Goal: Task Accomplishment & Management: Use online tool/utility

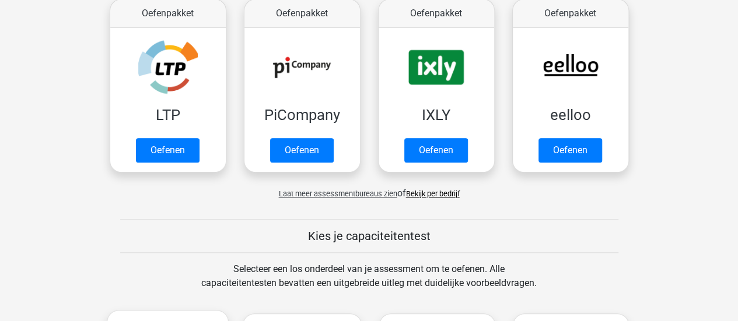
scroll to position [235, 0]
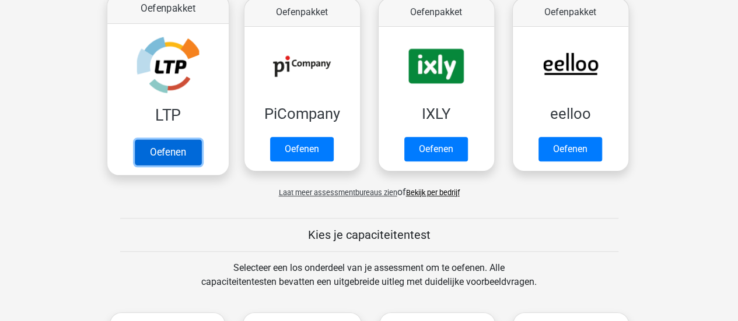
click at [177, 159] on link "Oefenen" at bounding box center [167, 152] width 67 height 26
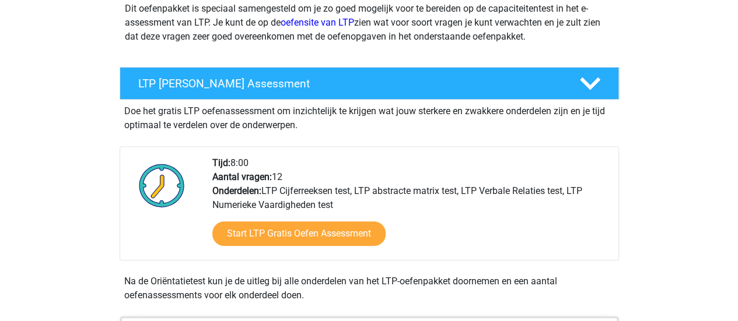
scroll to position [159, 0]
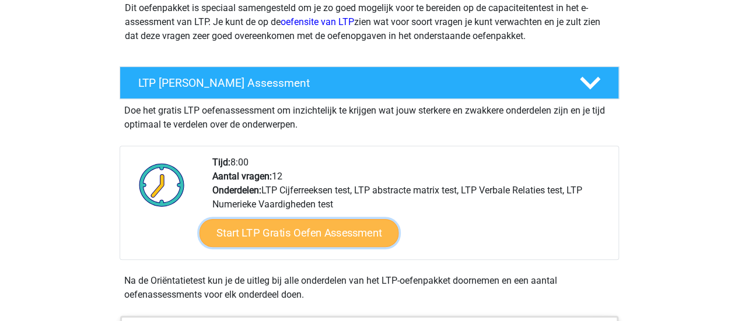
click at [315, 232] on link "Start LTP Gratis Oefen Assessment" at bounding box center [299, 233] width 200 height 28
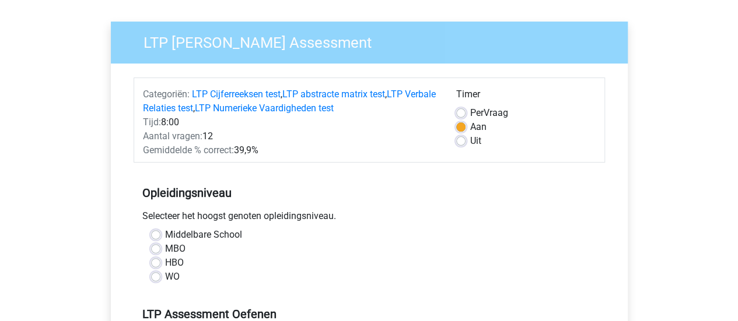
scroll to position [75, 0]
click at [165, 247] on label "MBO" at bounding box center [175, 249] width 20 height 14
click at [156, 247] on input "MBO" at bounding box center [155, 248] width 9 height 12
radio input "true"
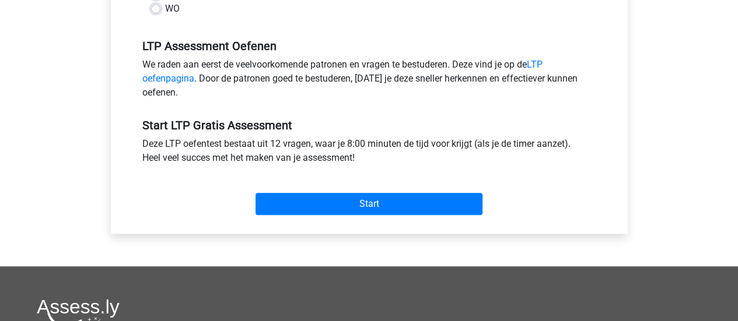
scroll to position [348, 0]
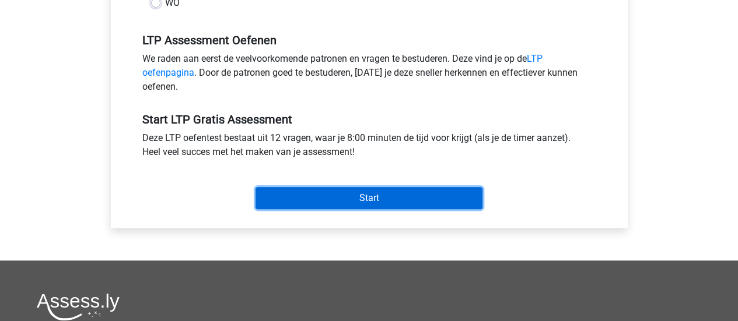
click at [305, 201] on input "Start" at bounding box center [369, 198] width 227 height 22
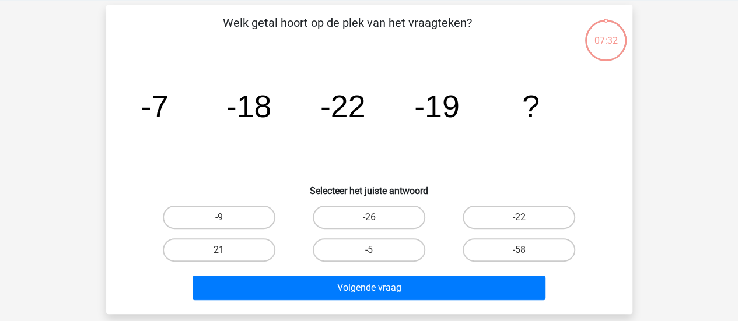
scroll to position [48, 0]
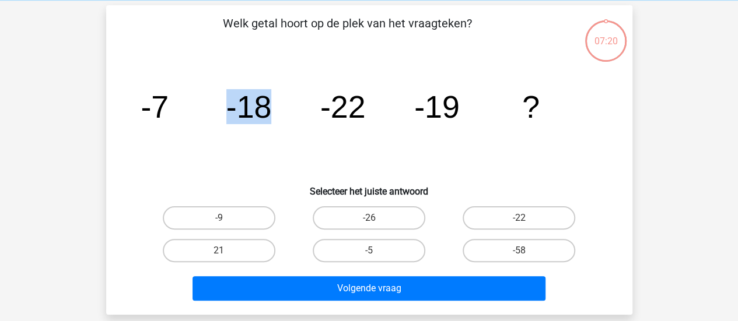
drag, startPoint x: 205, startPoint y: 102, endPoint x: 286, endPoint y: 157, distance: 98.2
click at [286, 157] on icon "image/svg+xml -7 -18 -22 -19 ?" at bounding box center [369, 118] width 470 height 118
click at [333, 244] on label "-5" at bounding box center [369, 250] width 113 height 23
click at [369, 251] on input "-5" at bounding box center [373, 255] width 8 height 8
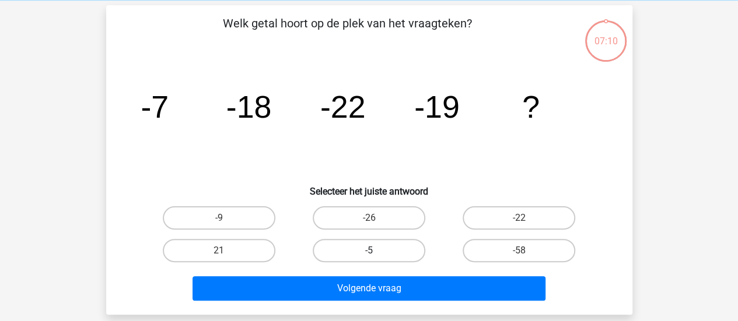
radio input "true"
click at [385, 209] on label "-26" at bounding box center [369, 218] width 113 height 23
click at [376, 218] on input "-26" at bounding box center [373, 222] width 8 height 8
radio input "true"
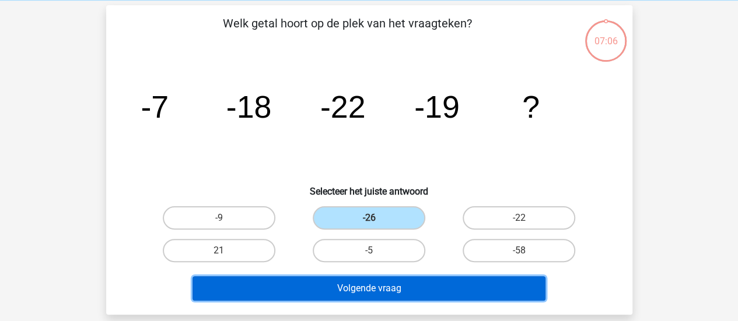
click at [369, 288] on button "Volgende vraag" at bounding box center [369, 289] width 353 height 25
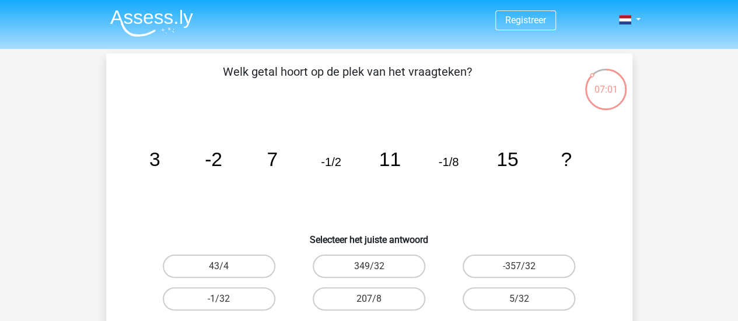
scroll to position [5, 0]
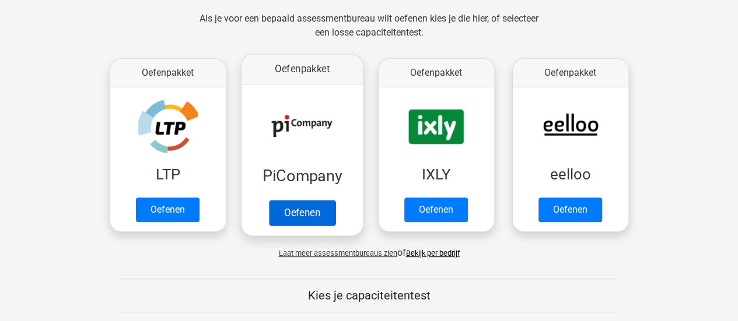
scroll to position [173, 0]
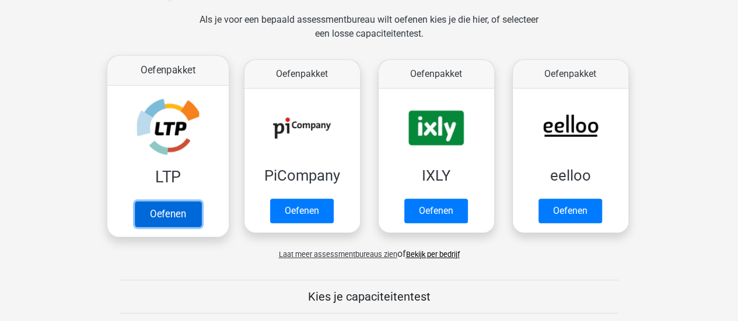
click at [180, 201] on link "Oefenen" at bounding box center [167, 214] width 67 height 26
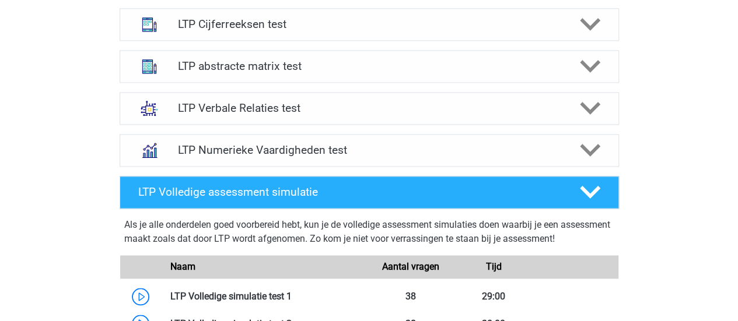
scroll to position [727, 0]
